Goal: Task Accomplishment & Management: Use online tool/utility

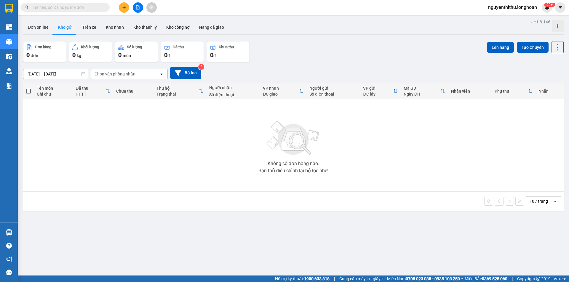
click at [167, 145] on div "Không có đơn hàng nào. Bạn thử điều chỉnh lại bộ lọc nhé!" at bounding box center [293, 145] width 534 height 89
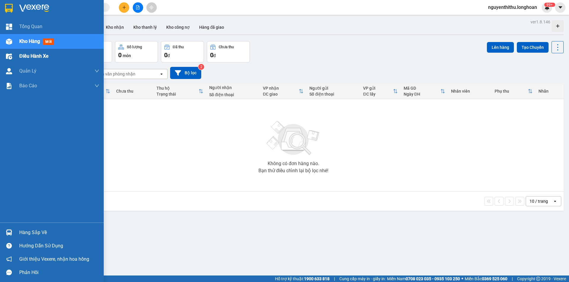
click at [59, 57] on div "Điều hành xe" at bounding box center [59, 56] width 80 height 15
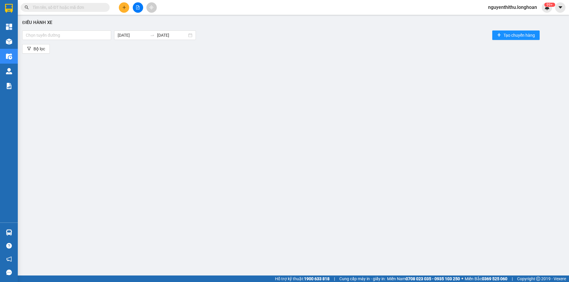
click at [207, 70] on div "Điều hành xe Chọn tuyến đường [DATE] [DATE] Tạo chuyến hàng Bộ lọc" at bounding box center [293, 140] width 545 height 245
click at [98, 35] on div at bounding box center [67, 35] width 86 height 7
click at [148, 59] on div "Điều hành xe Chọn tuyến đường [DATE] [DATE] Tạo chuyến hàng Bộ lọc" at bounding box center [293, 140] width 545 height 245
click at [43, 51] on span "Bộ lọc" at bounding box center [39, 49] width 12 height 7
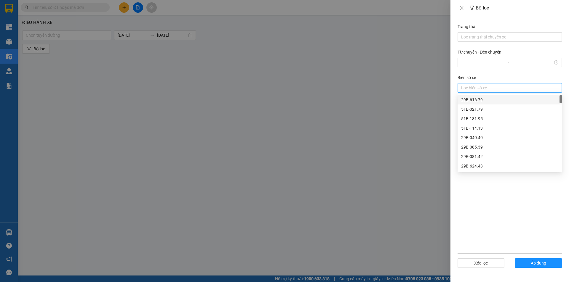
click at [483, 86] on div at bounding box center [509, 87] width 101 height 7
click at [481, 121] on div "29K-040.98" at bounding box center [509, 122] width 97 height 7
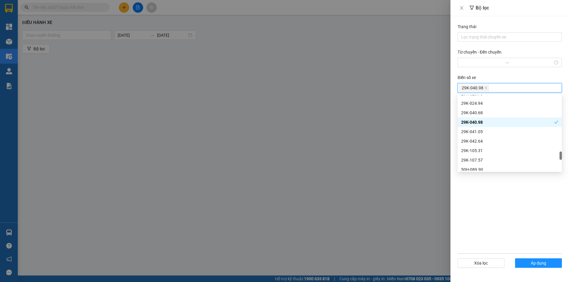
click at [416, 122] on div at bounding box center [284, 141] width 569 height 282
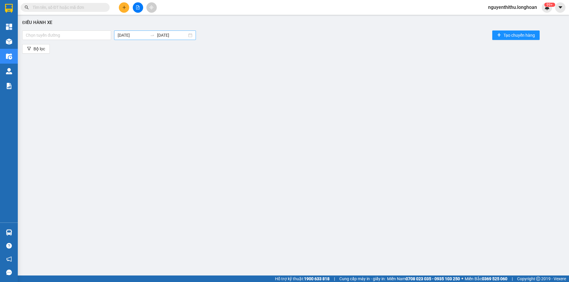
click at [170, 38] on input "[DATE]" at bounding box center [172, 35] width 30 height 7
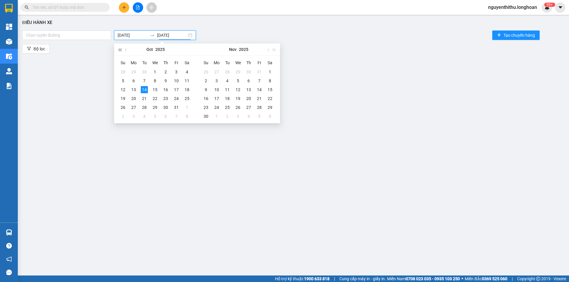
click at [121, 50] on span "button" at bounding box center [119, 49] width 3 height 3
click at [128, 52] on button "button" at bounding box center [126, 50] width 7 height 12
type input "[DATE]"
click at [123, 90] on div "15" at bounding box center [122, 89] width 7 height 7
click at [135, 34] on input at bounding box center [133, 35] width 30 height 7
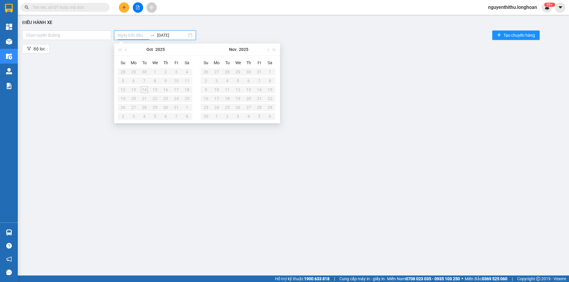
click at [135, 34] on input at bounding box center [133, 35] width 30 height 7
click at [126, 50] on span "button" at bounding box center [126, 49] width 3 height 3
click at [134, 89] on table "Su Mo Tu We Th Fr Sa 31 1 2 3 4 5 6 7 8 9 10 11 12 13 14 15 16 17 18 19 20 21 2…" at bounding box center [155, 89] width 75 height 63
click at [195, 36] on div "[DATE]" at bounding box center [155, 34] width 82 height 9
type input "[DATE]"
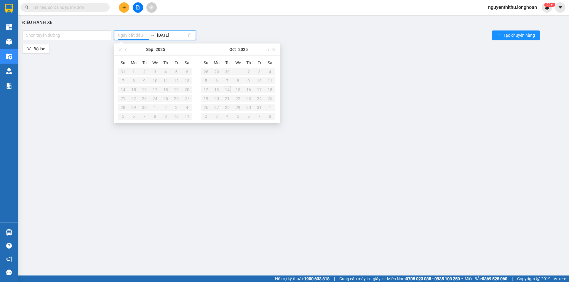
type input "[DATE]"
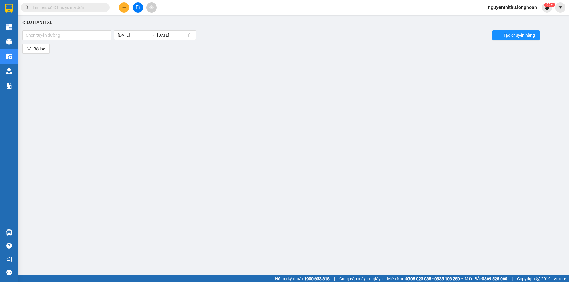
click at [395, 76] on div "Điều hành xe Chọn tuyến đường [DATE] [DATE] Tạo chuyến hàng Bộ lọc" at bounding box center [293, 140] width 545 height 245
click at [158, 97] on div "Điều hành xe Chọn tuyến đường [DATE] [DATE] Tạo chuyến hàng Bộ lọc" at bounding box center [293, 140] width 545 height 245
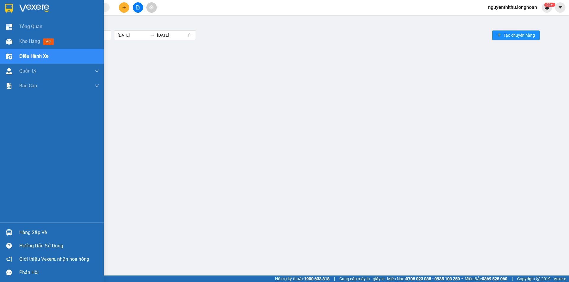
click at [52, 59] on div "Điều hành xe" at bounding box center [59, 56] width 80 height 15
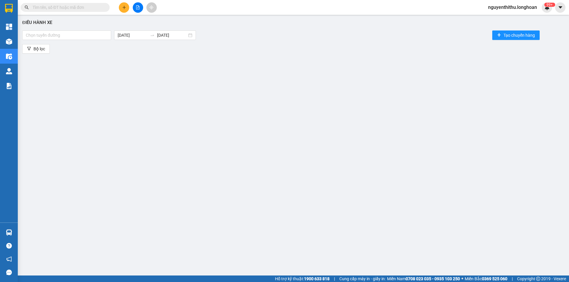
click at [124, 53] on div "Bộ lọc" at bounding box center [293, 48] width 542 height 9
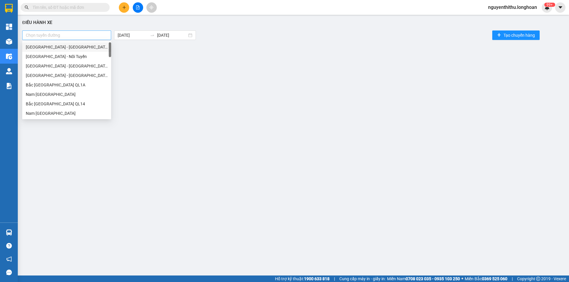
click at [65, 37] on div at bounding box center [67, 35] width 86 height 7
click at [132, 61] on div "Điều hành xe Chọn tuyến đường [DATE] [DATE] Tạo chuyến hàng Bộ lọc" at bounding box center [293, 140] width 545 height 245
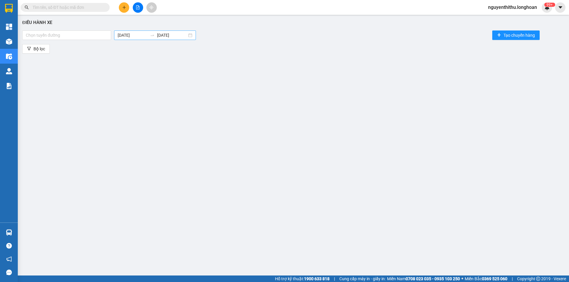
click at [192, 36] on div "[DATE] [DATE]" at bounding box center [155, 34] width 82 height 9
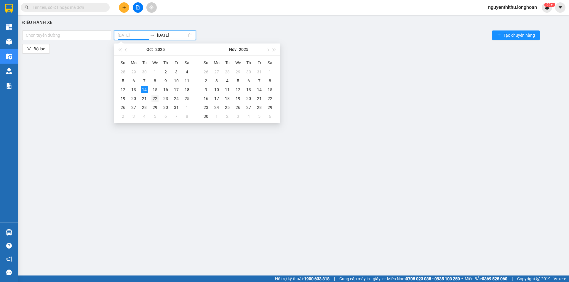
type input "[DATE]"
click at [158, 99] on div "22" at bounding box center [154, 98] width 7 height 7
click at [134, 36] on input "[DATE]" at bounding box center [133, 35] width 30 height 7
type input "[DATE]"
click at [143, 89] on div "14" at bounding box center [144, 89] width 7 height 7
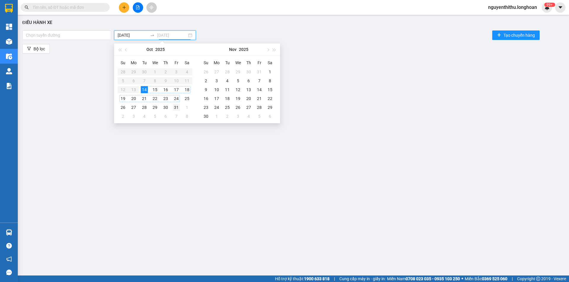
type input "[DATE]"
click at [177, 107] on div "31" at bounding box center [176, 107] width 7 height 7
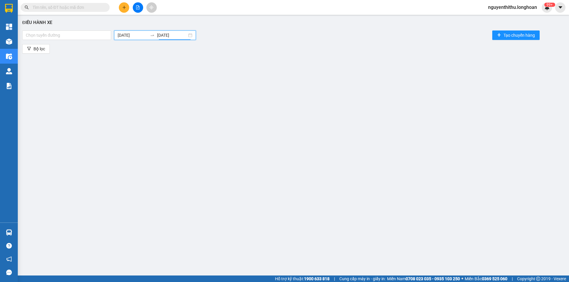
click at [177, 104] on div "Điều hành xe Chọn tuyến đường [DATE] [DATE] Tạo chuyến hàng Bộ lọc" at bounding box center [293, 140] width 545 height 245
click at [41, 48] on span "Bộ lọc" at bounding box center [39, 49] width 12 height 7
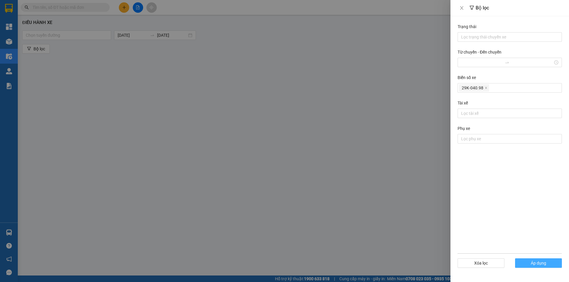
click at [545, 264] on span "Áp dụng" at bounding box center [537, 263] width 15 height 7
click at [544, 262] on span "Áp dụng" at bounding box center [537, 263] width 15 height 7
click at [406, 190] on div at bounding box center [284, 141] width 569 height 282
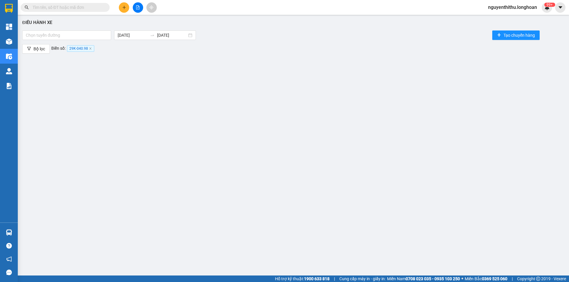
click at [182, 123] on div "Điều hành xe Chọn tuyến đường [DATE] [DATE] Tạo chuyến hàng Bộ lọc Biển số: 29K…" at bounding box center [293, 140] width 545 height 245
click at [38, 49] on span "Bộ lọc" at bounding box center [39, 49] width 12 height 7
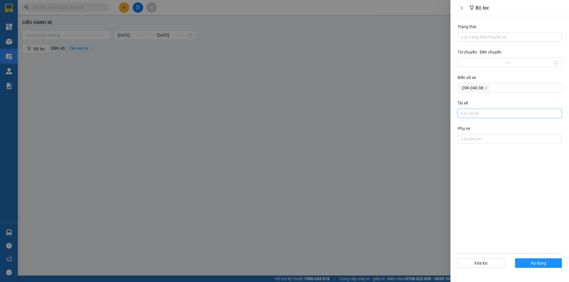
drag, startPoint x: 481, startPoint y: 119, endPoint x: 481, endPoint y: 114, distance: 4.5
click at [481, 117] on div "Trạng thái Lọc trạng thái chuyến xe Từ chuyến - Đến chuyến Biển số xe 29K-040.9…" at bounding box center [509, 86] width 104 height 127
click at [481, 114] on div at bounding box center [509, 113] width 101 height 7
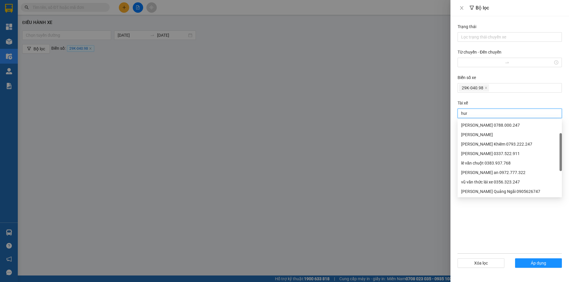
scroll to position [0, 0]
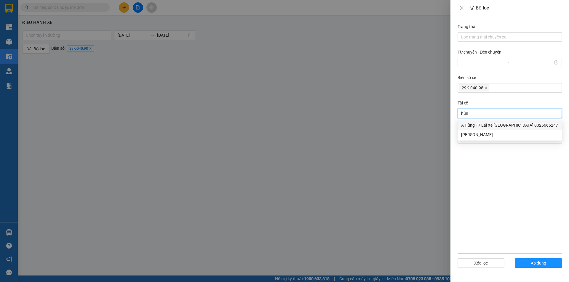
type input "hùng"
click at [511, 128] on div "A Hùng 17 Lái Xe [GEOGRAPHIC_DATA] 0325666247" at bounding box center [509, 125] width 97 height 7
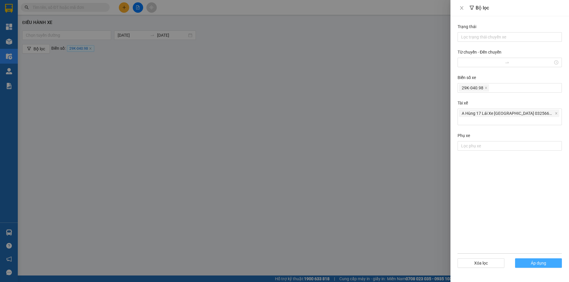
click at [539, 266] on span "Áp dụng" at bounding box center [537, 263] width 15 height 7
click at [545, 263] on span "Áp dụng" at bounding box center [537, 263] width 15 height 7
click at [152, 88] on div at bounding box center [284, 141] width 569 height 282
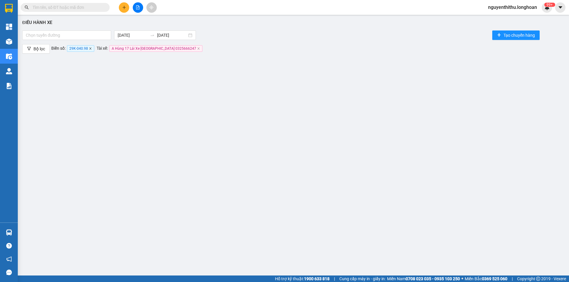
click at [90, 48] on icon "close" at bounding box center [90, 48] width 3 height 3
click at [115, 84] on div "Điều hành xe Chọn tuyến đường [DATE] [DATE] Tạo chuyến hàng Bộ lọc Tài xế: A Hù…" at bounding box center [293, 140] width 545 height 245
click at [323, 122] on div "Điều hành xe Chọn tuyến đường [DATE] [DATE] Tạo chuyến hàng Bộ lọc Tài xế: A Hù…" at bounding box center [293, 140] width 545 height 245
click at [171, 94] on div "Điều hành xe Chọn tuyến đường [DATE] [DATE] Tạo chuyến hàng Bộ lọc Tài xế: A Hù…" at bounding box center [293, 140] width 545 height 245
